Goal: Check status: Check status

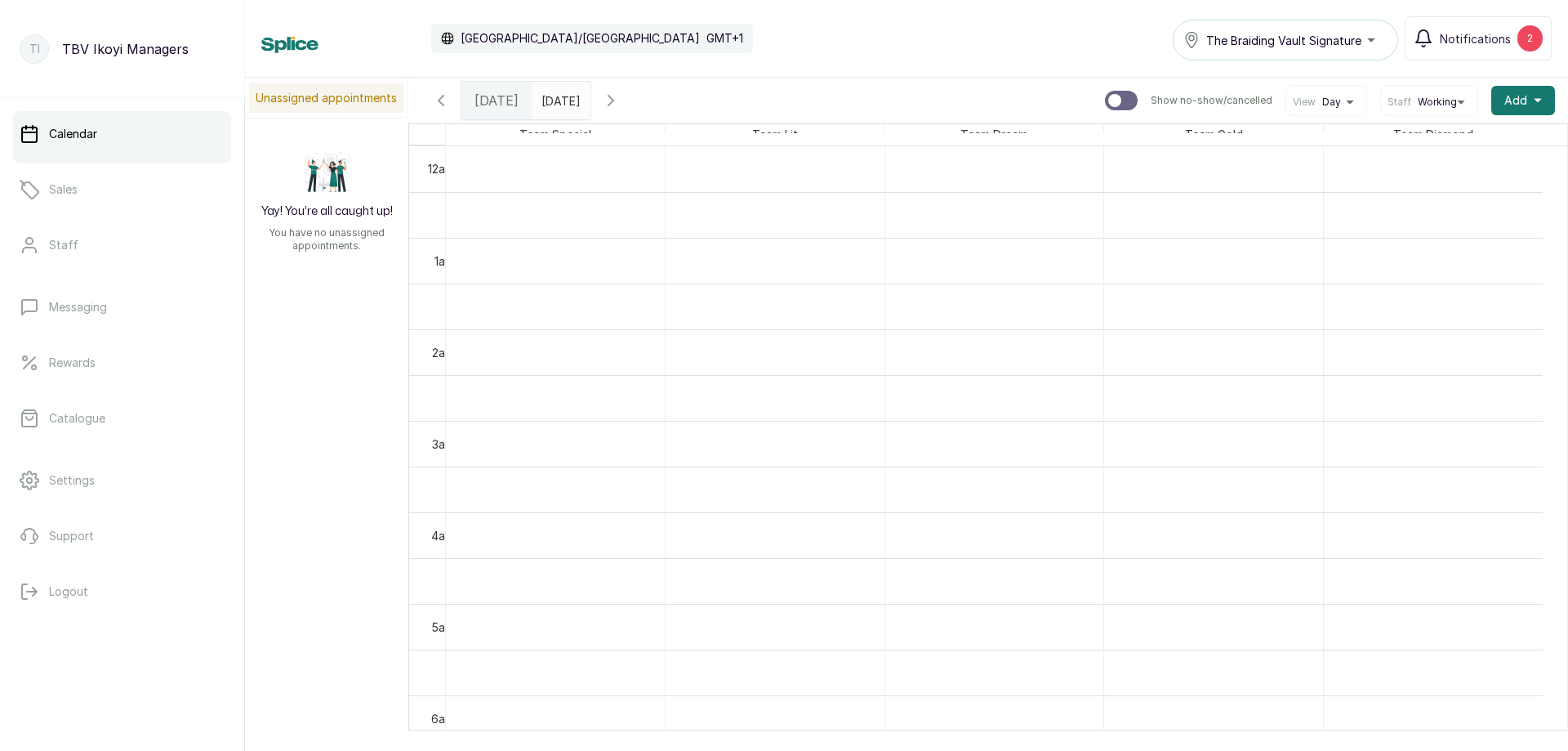
scroll to position [876, 0]
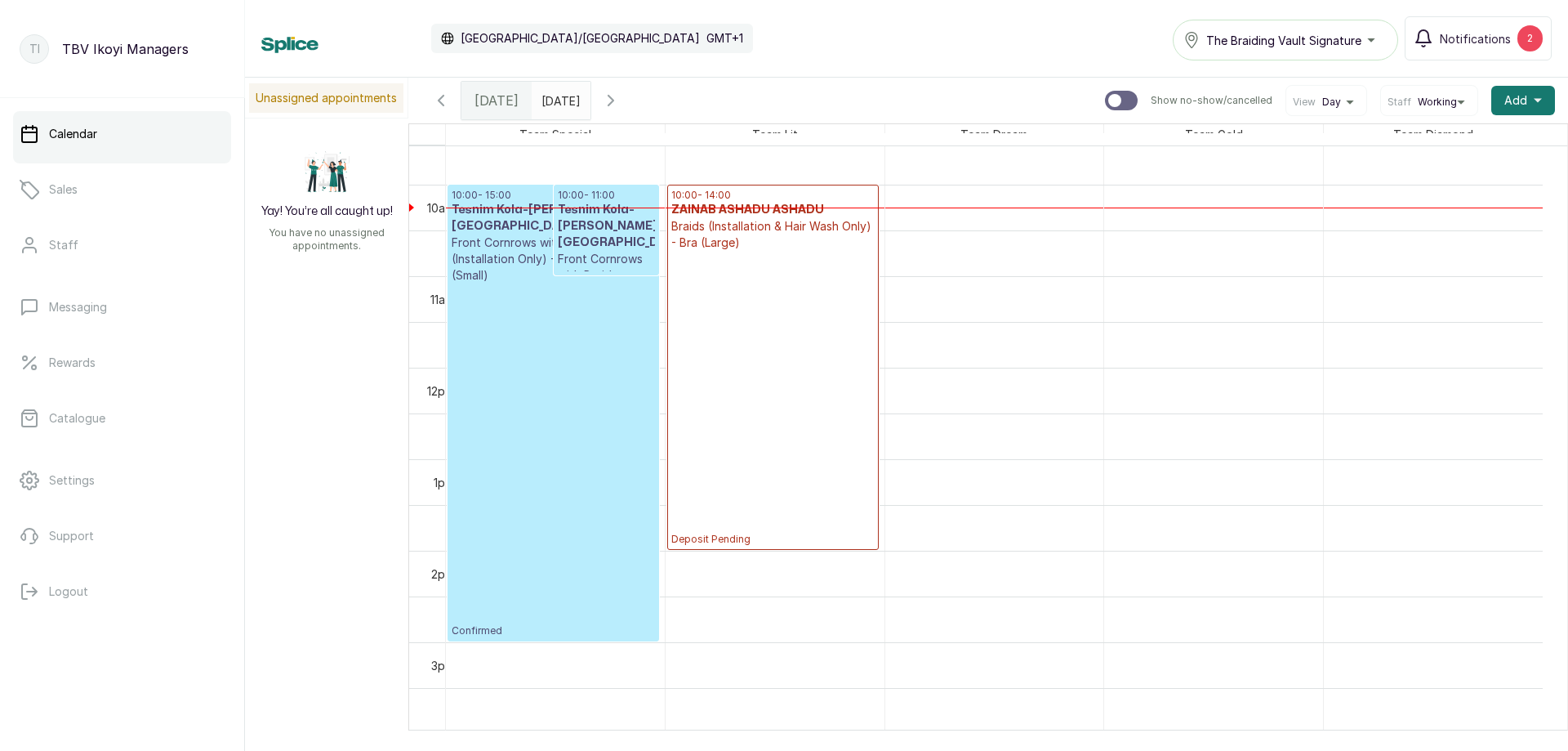
click at [583, 371] on p "Confirmed" at bounding box center [553, 461] width 203 height 354
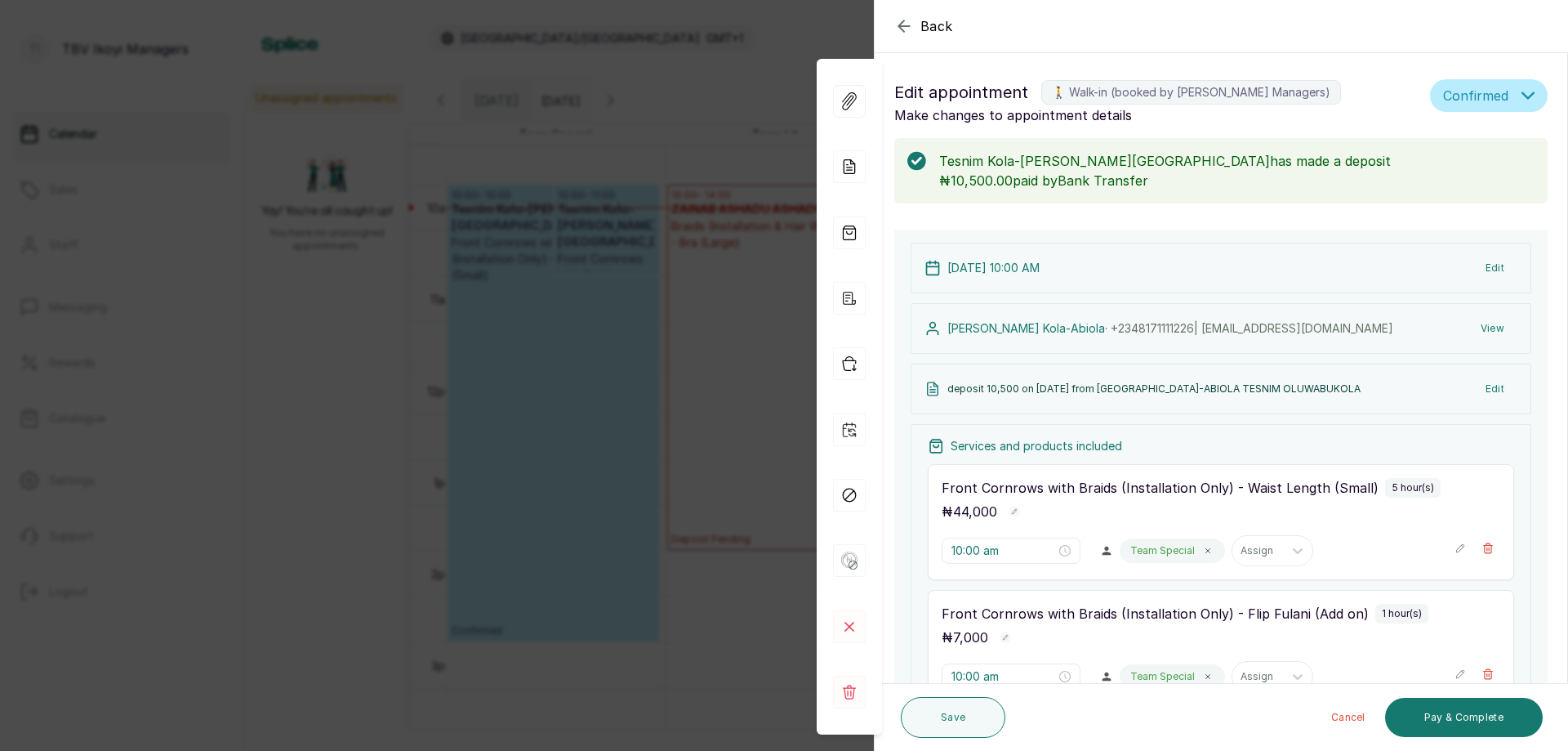
click at [904, 27] on icon "button" at bounding box center [903, 26] width 19 height 19
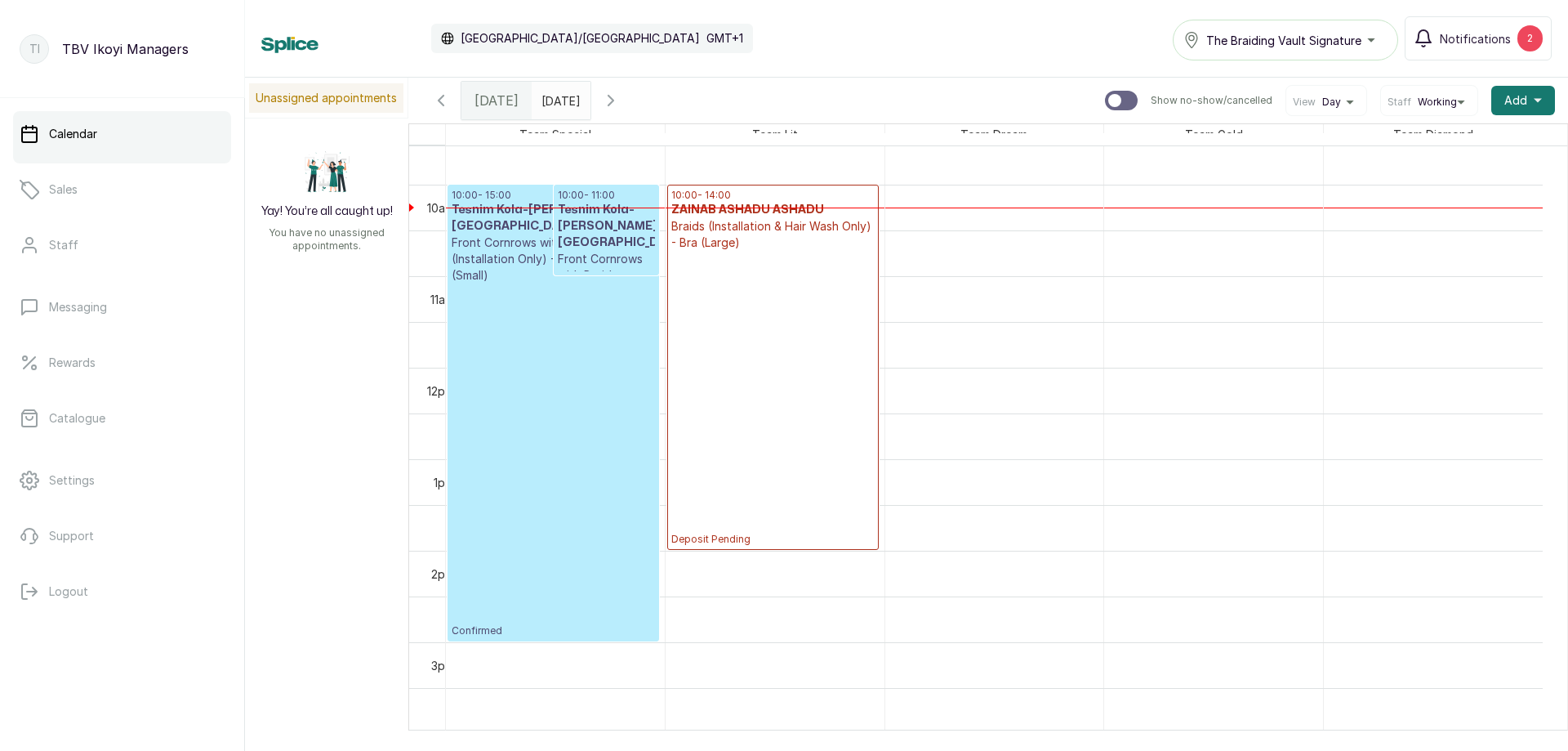
click at [777, 430] on p "Deposit Pending" at bounding box center [773, 398] width 203 height 295
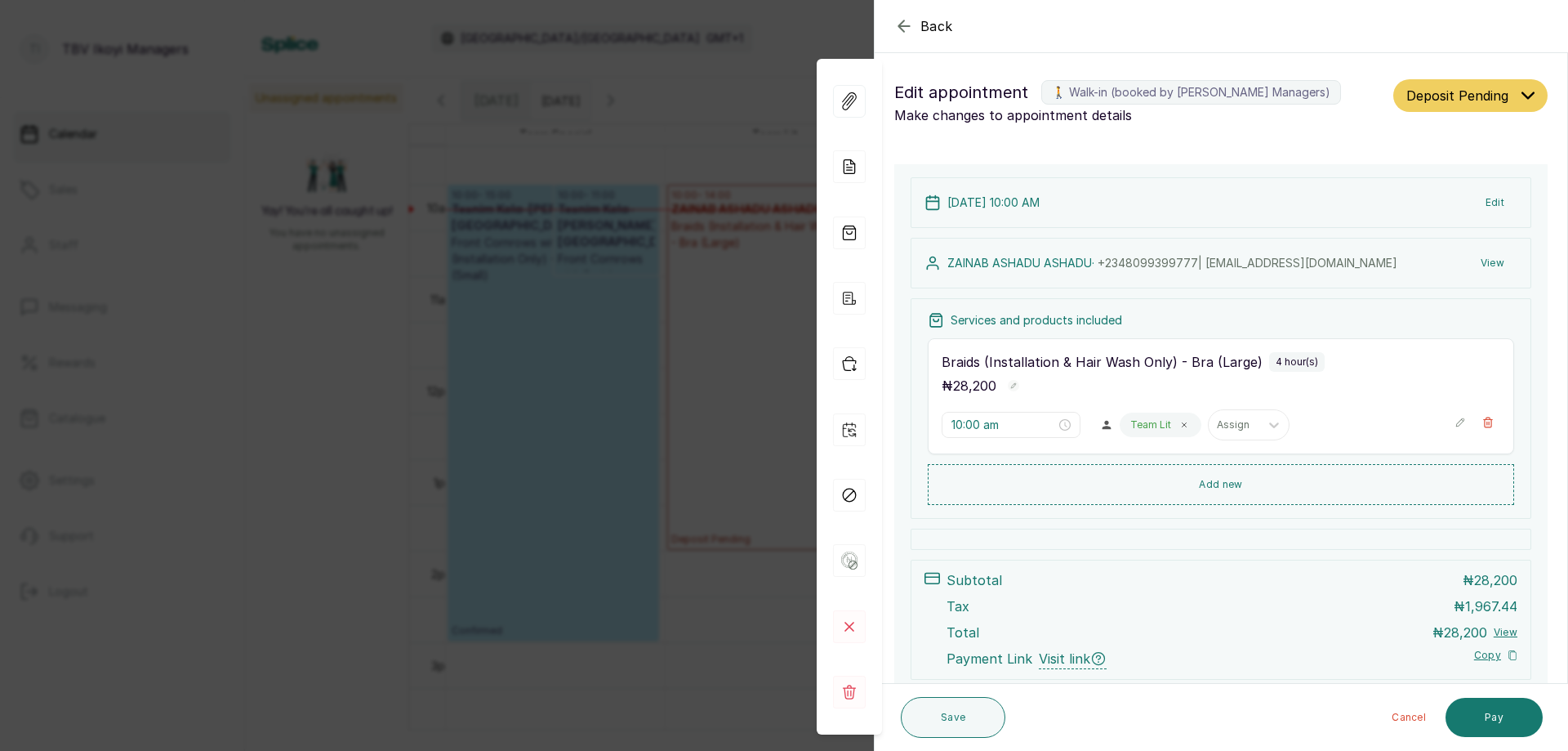
click at [908, 19] on icon "button" at bounding box center [903, 26] width 19 height 19
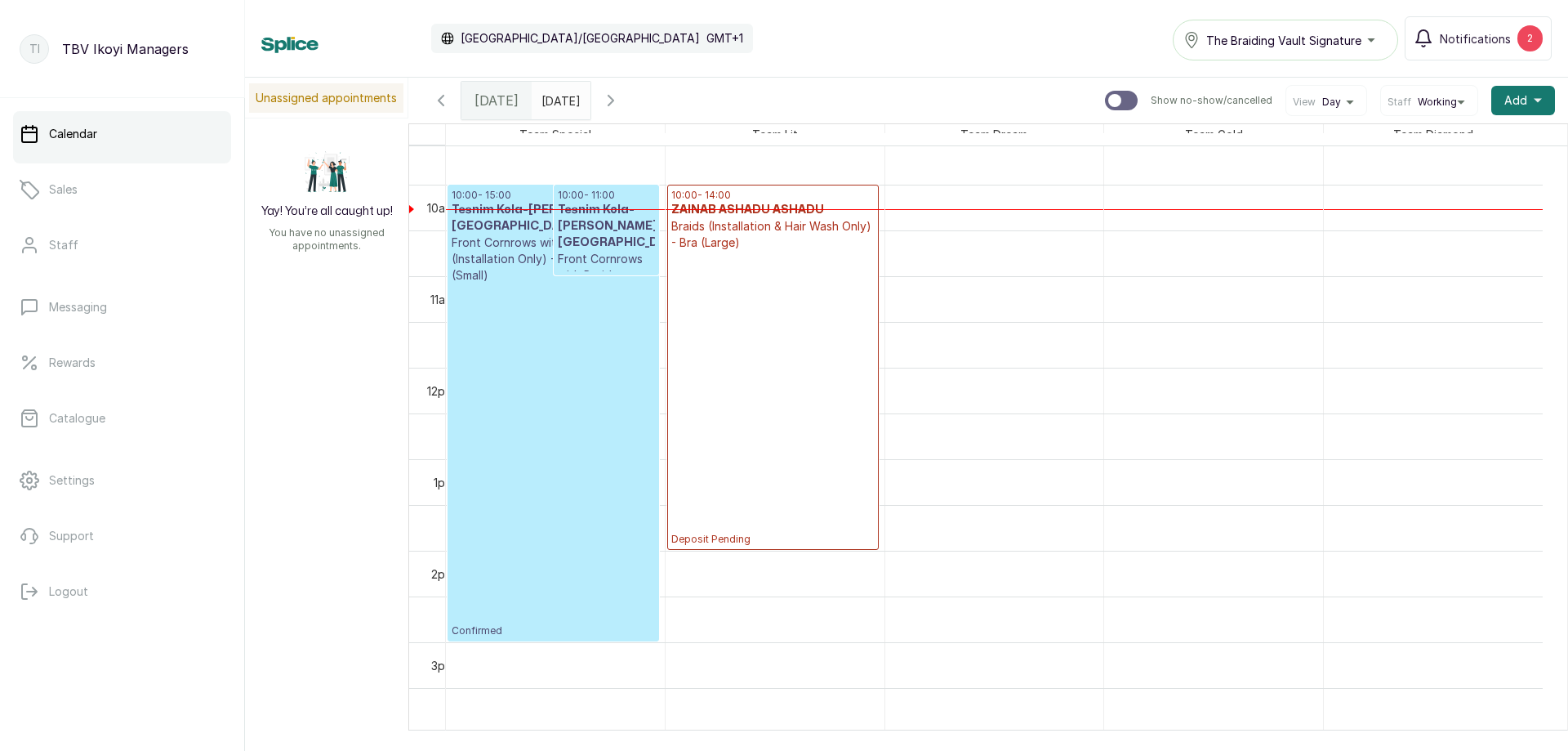
click at [589, 347] on p "Confirmed" at bounding box center [553, 461] width 203 height 354
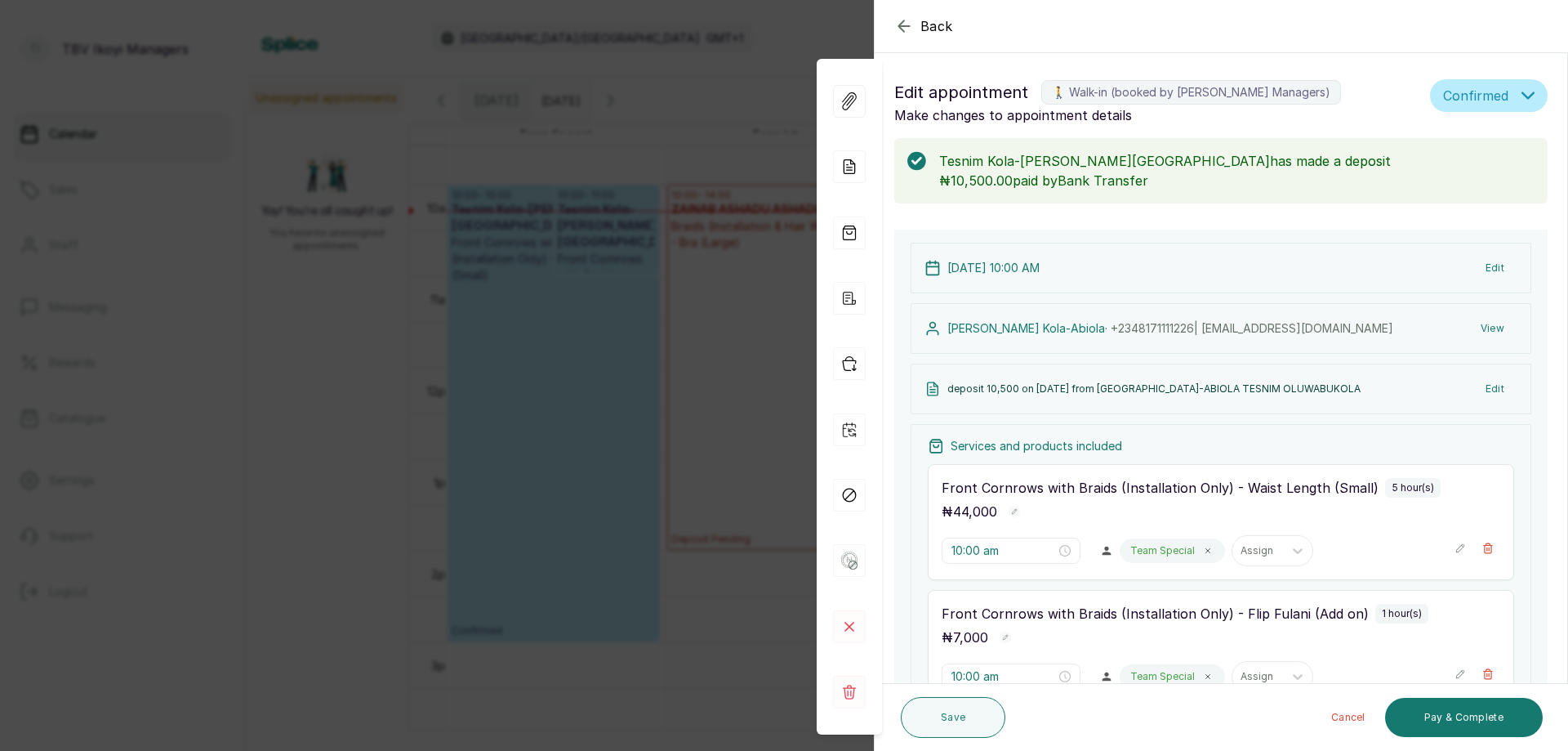
click at [902, 26] on icon "button" at bounding box center [903, 26] width 19 height 19
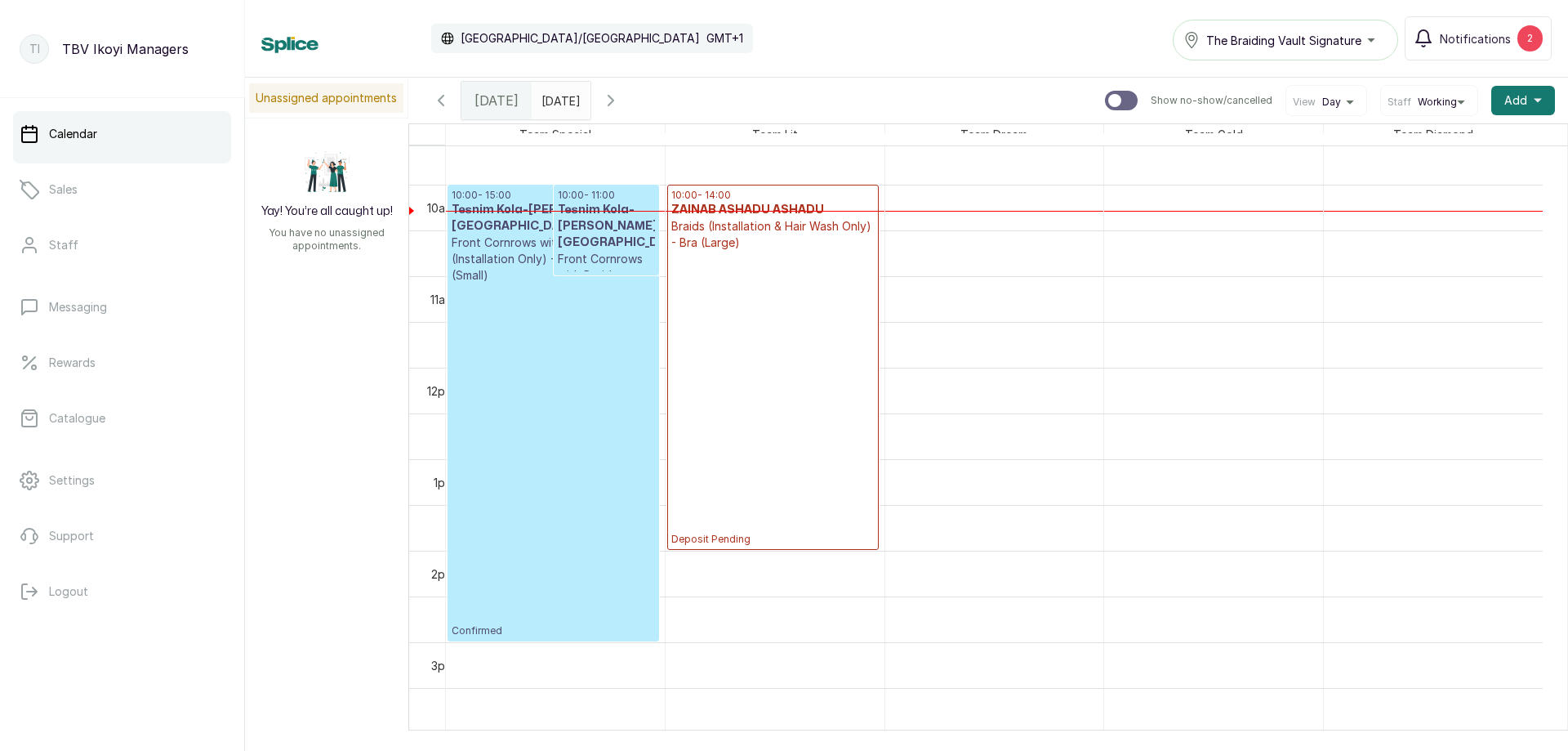
click at [446, 109] on icon "button" at bounding box center [440, 100] width 19 height 19
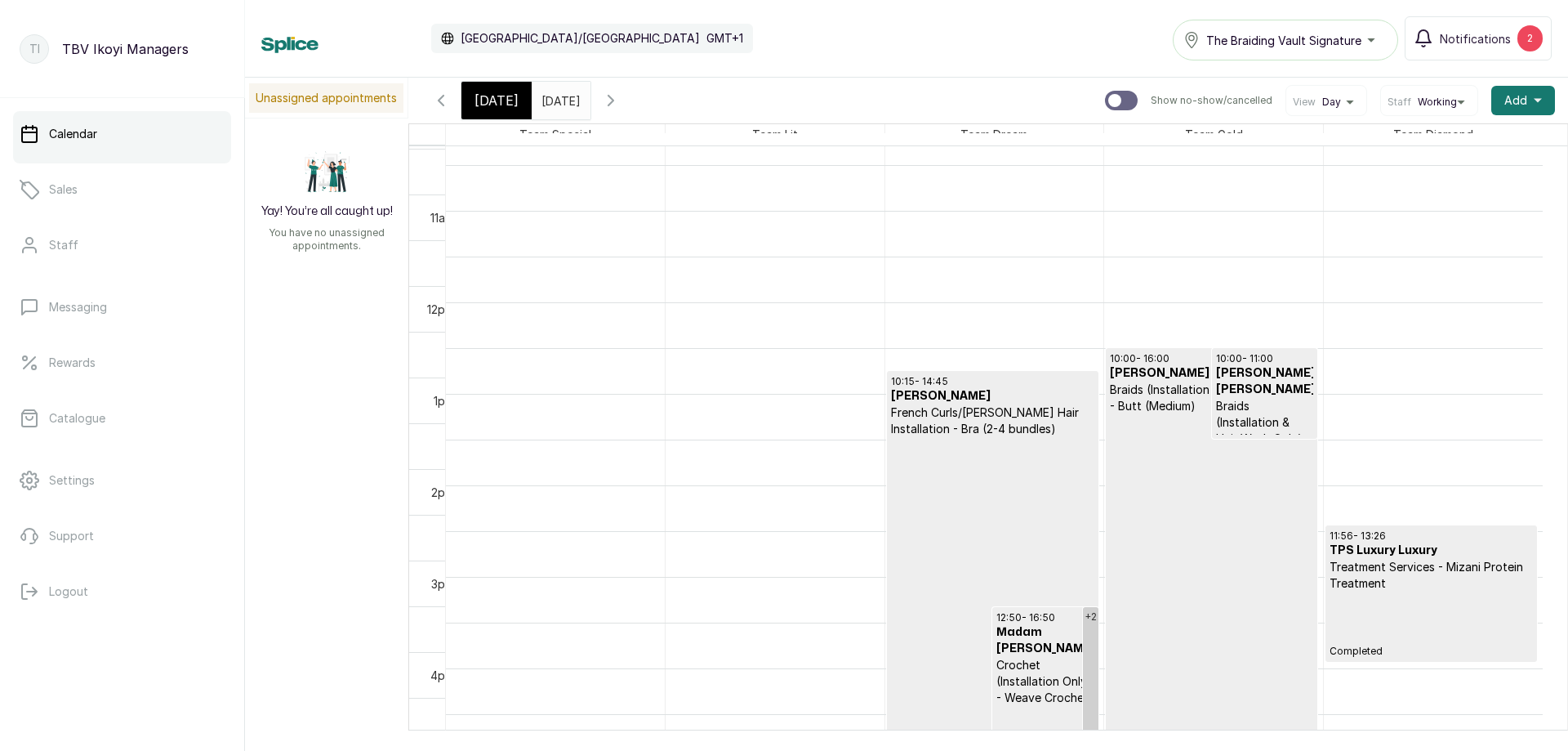
scroll to position [713, 0]
click at [621, 108] on icon "button" at bounding box center [611, 100] width 19 height 19
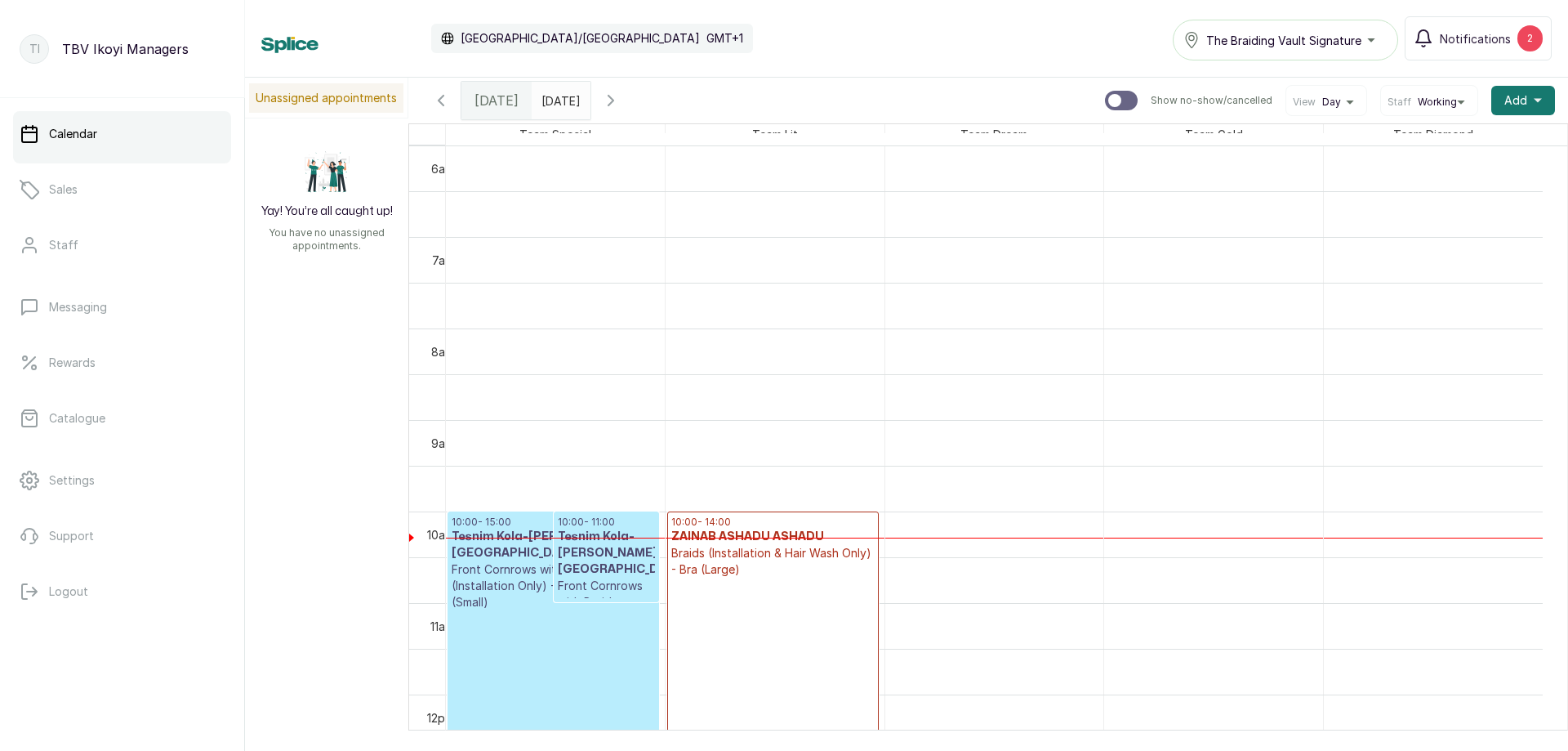
scroll to position [632, 0]
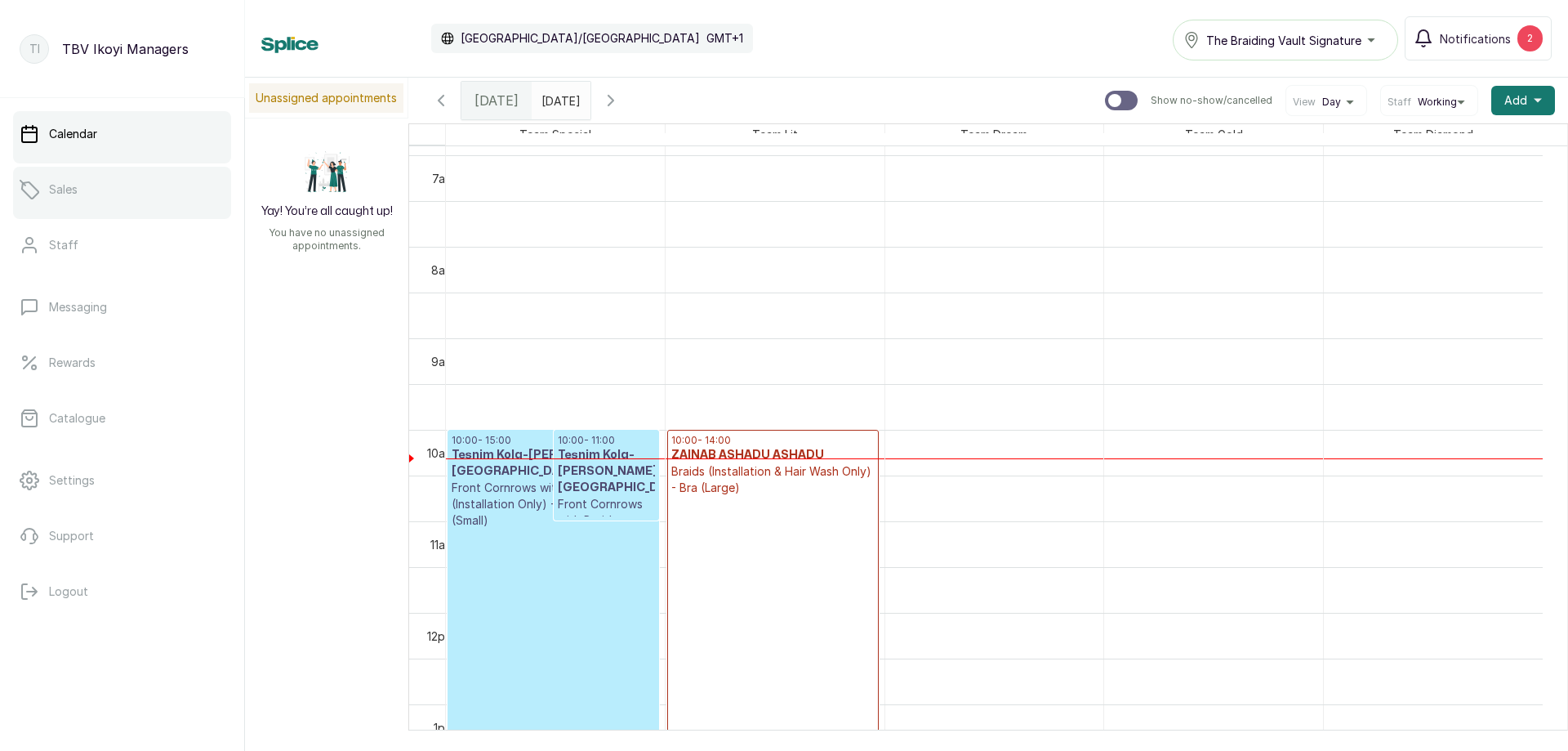
click at [108, 183] on link "Sales" at bounding box center [122, 190] width 218 height 46
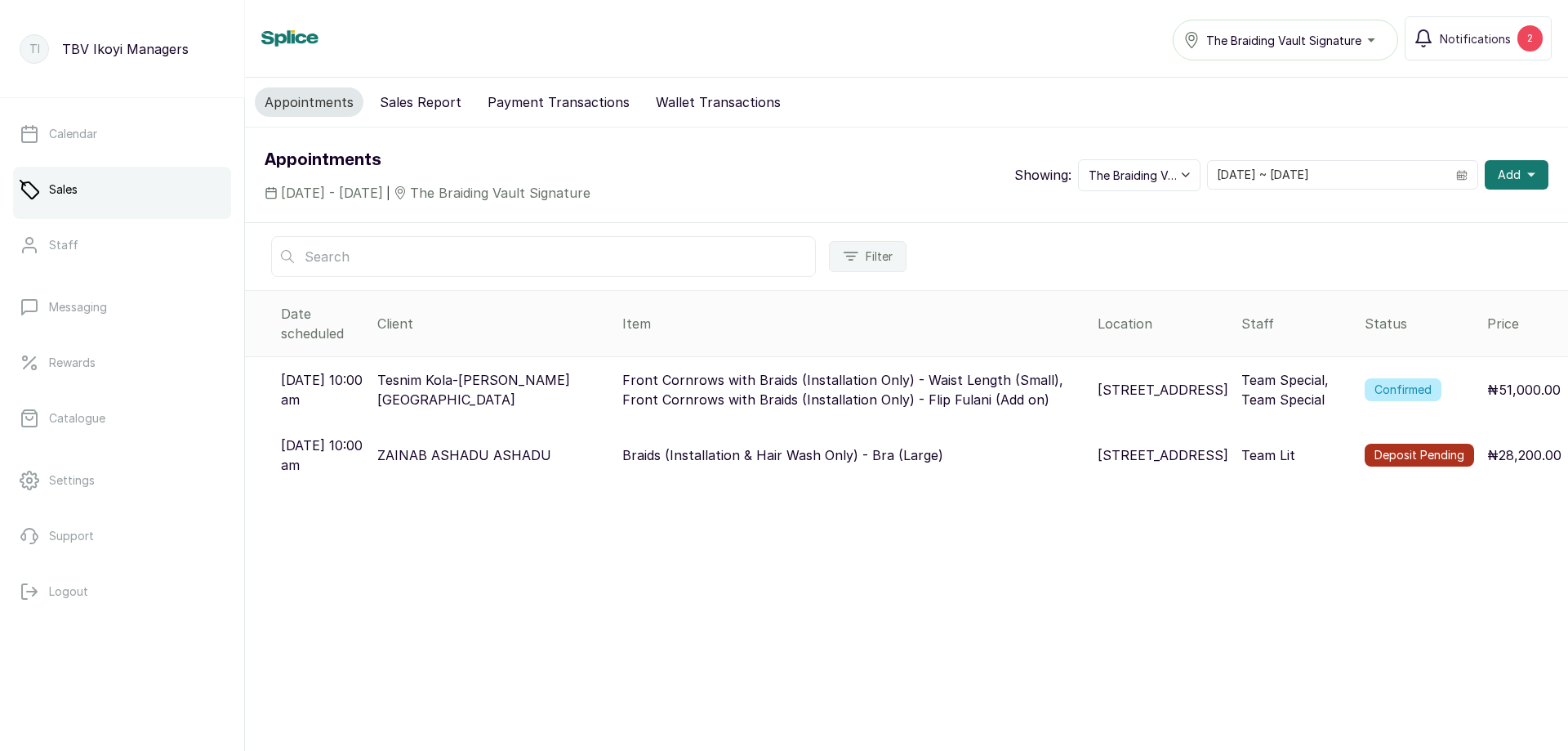
click at [383, 202] on div "Appointments [DATE] - [DATE] | The Braiding Vault Signature Showing: The Braidi…" at bounding box center [907, 175] width 1324 height 95
click at [408, 205] on div "Appointments 9 Oct, 2025 - 9 Oct, 2025 | The Braiding Vault Signature Showing: …" at bounding box center [907, 175] width 1324 height 95
click at [384, 190] on span "9 Oct, 2025 - 9 Oct, 2025" at bounding box center [332, 192] width 103 height 19
click at [1316, 180] on input "09/10/2025 ~ 09/10/2025" at bounding box center [1327, 175] width 239 height 27
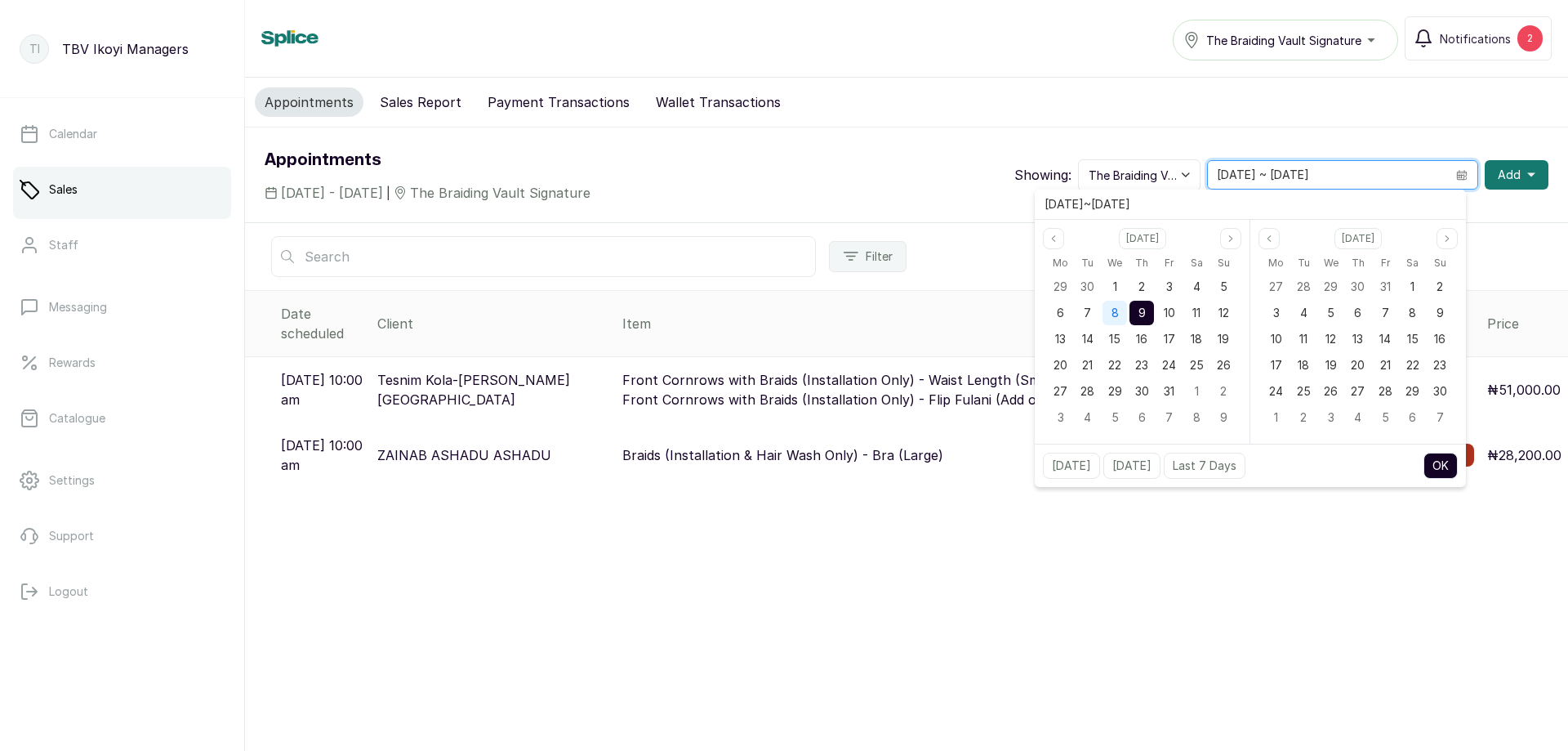
click at [1112, 308] on span "8" at bounding box center [1115, 312] width 7 height 14
click at [1119, 312] on div "8" at bounding box center [1115, 312] width 25 height 25
click at [1446, 471] on button "OK" at bounding box center [1440, 465] width 34 height 27
type input "08/10/2025 ~ 08/10/2025"
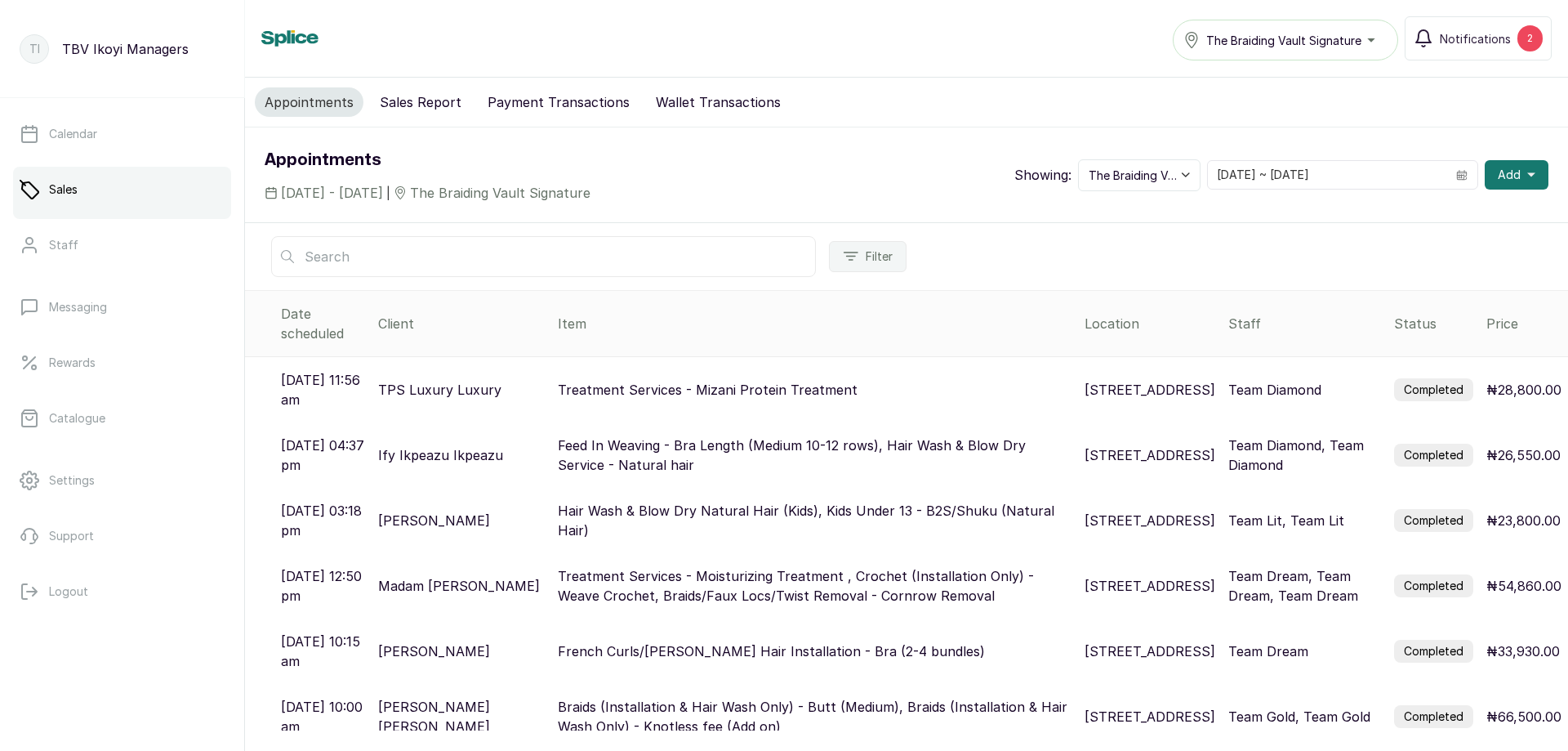
click at [413, 103] on button "Sales Report" at bounding box center [420, 102] width 102 height 29
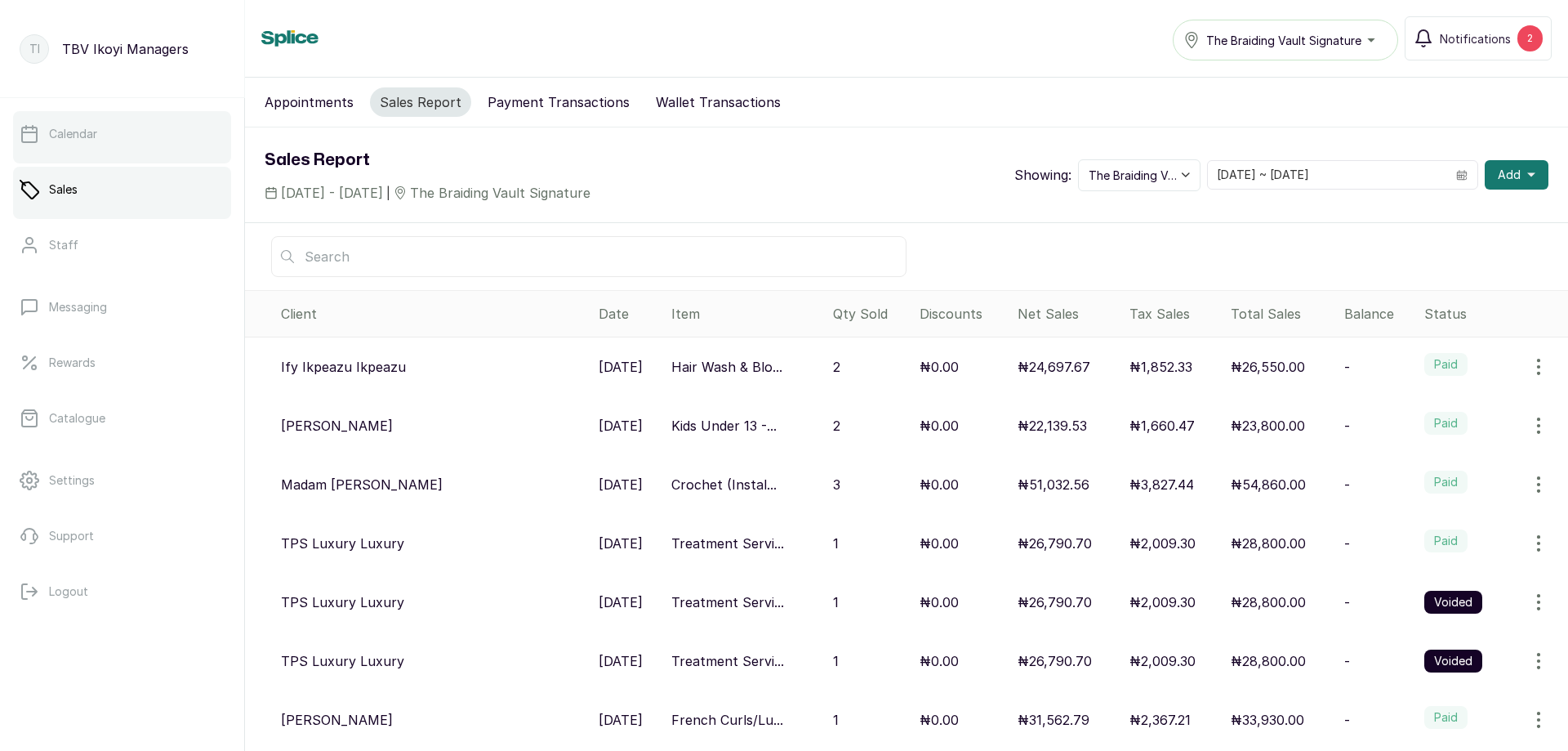
click at [147, 140] on link "Calendar" at bounding box center [122, 134] width 218 height 46
